Goal: Find specific page/section: Find specific page/section

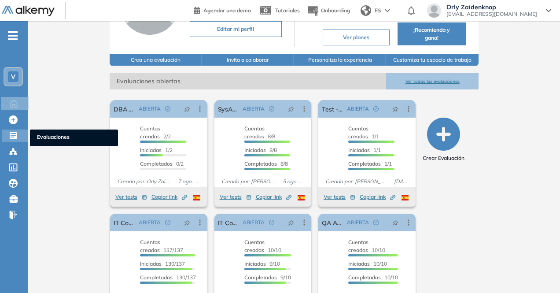
click at [62, 134] on span "Evaluaciones" at bounding box center [74, 138] width 74 height 10
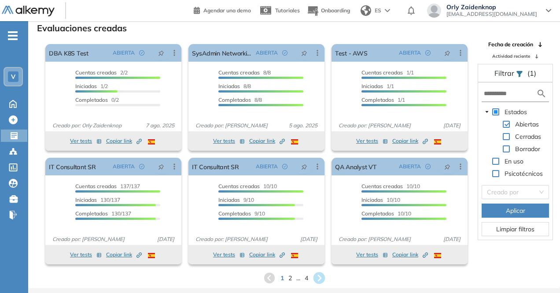
click at [319, 276] on icon at bounding box center [319, 278] width 12 height 12
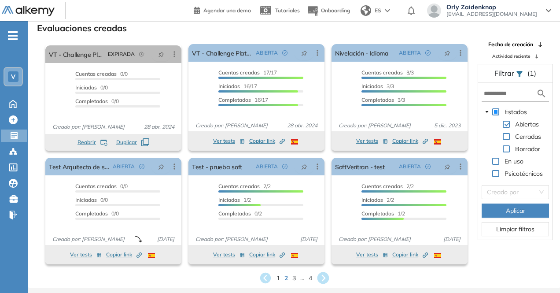
click at [321, 278] on icon at bounding box center [323, 278] width 12 height 12
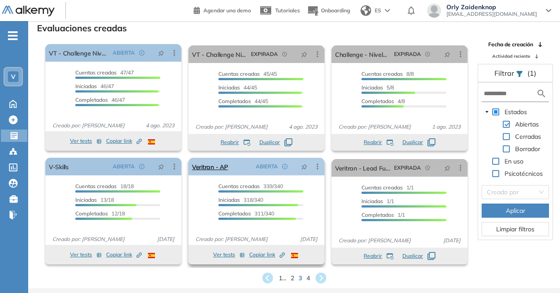
click at [232, 168] on div "Veritran - AP ABIERTA Editar Los siguientes tests ya no están disponibles o tie…" at bounding box center [257, 167] width 136 height 18
click at [216, 167] on link "Veritran - AP" at bounding box center [210, 167] width 36 height 18
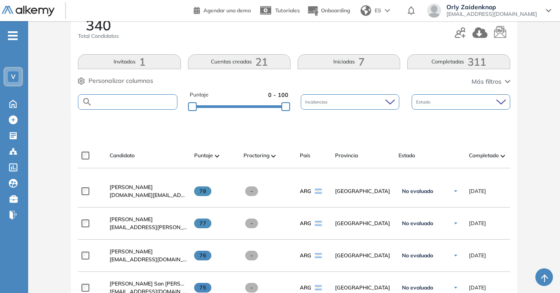
scroll to position [132, 0]
click at [139, 98] on input "text" at bounding box center [135, 101] width 84 height 7
type input "*******"
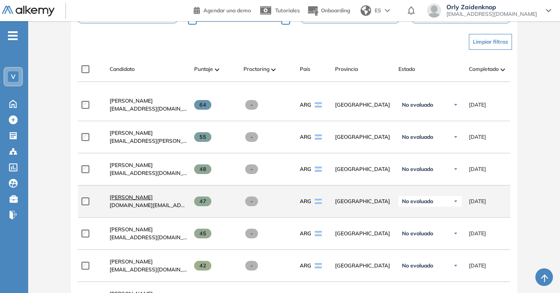
scroll to position [219, 0]
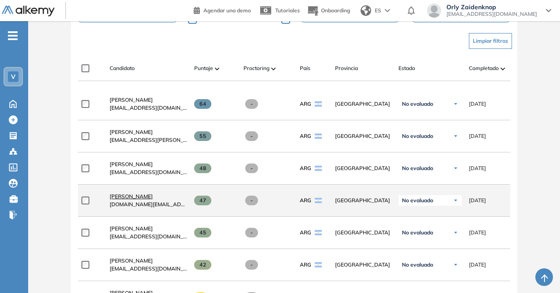
click at [137, 199] on span "[PERSON_NAME]" at bounding box center [131, 196] width 43 height 7
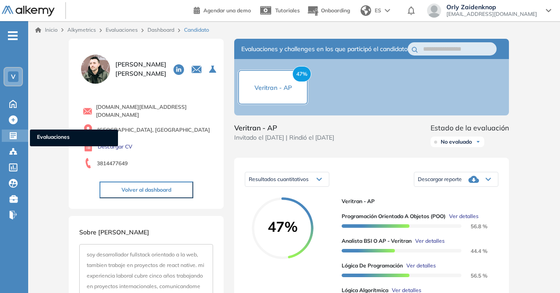
click at [11, 135] on icon at bounding box center [13, 135] width 9 height 9
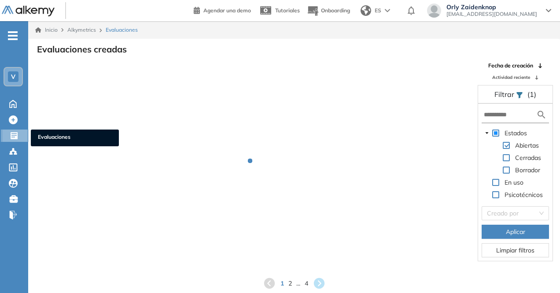
click at [67, 133] on span "Evaluaciones" at bounding box center [75, 138] width 74 height 10
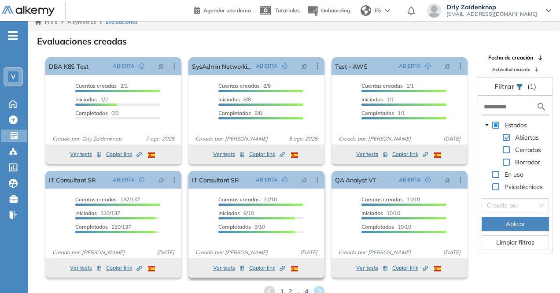
scroll to position [21, 0]
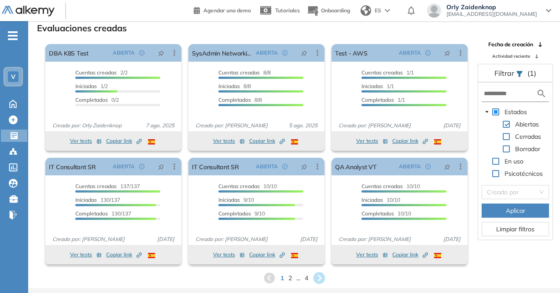
click at [316, 278] on icon at bounding box center [319, 278] width 12 height 12
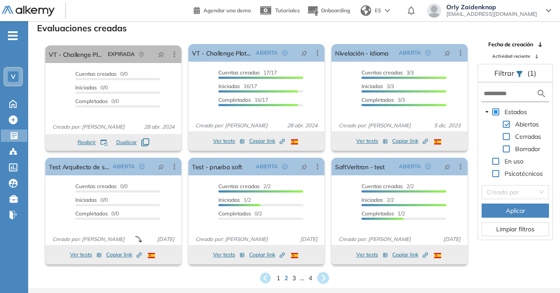
click at [325, 278] on icon at bounding box center [323, 278] width 12 height 12
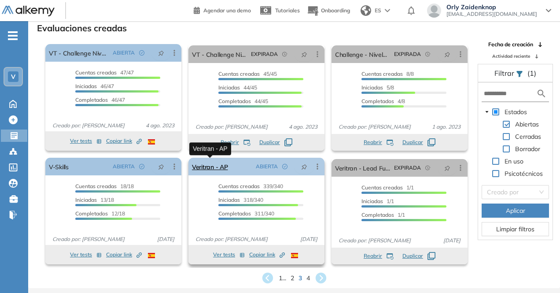
click at [223, 168] on link "Veritran - AP" at bounding box center [210, 167] width 36 height 18
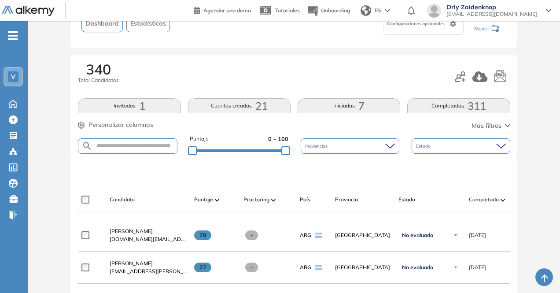
scroll to position [88, 0]
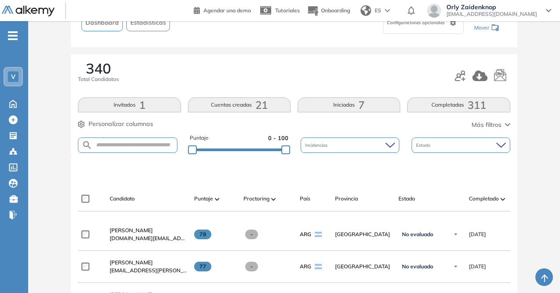
click at [120, 139] on form at bounding box center [127, 144] width 99 height 15
click at [120, 142] on input "text" at bounding box center [135, 145] width 84 height 7
type input "*****"
